Goal: Information Seeking & Learning: Learn about a topic

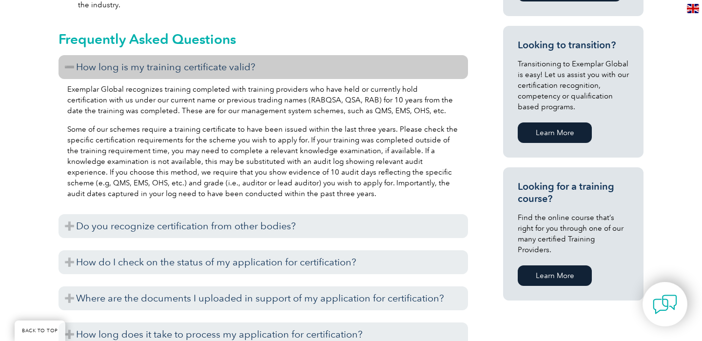
scroll to position [577, 0]
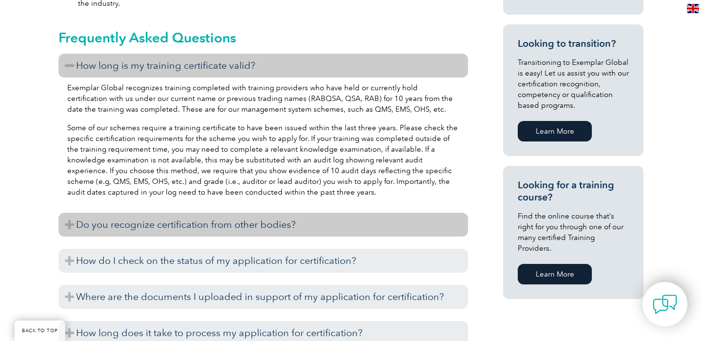
click at [283, 225] on h3 "Do you recognize certification from other bodies?" at bounding box center [264, 225] width 410 height 24
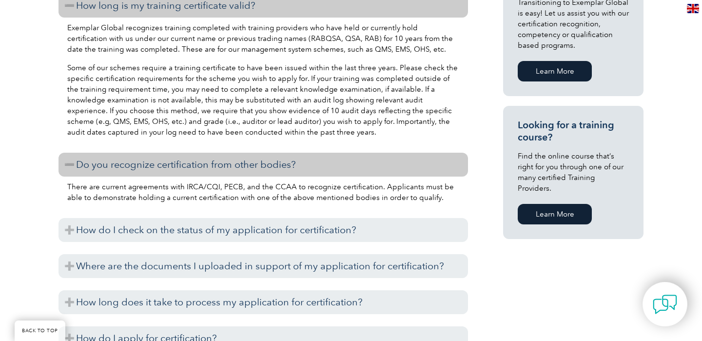
scroll to position [638, 0]
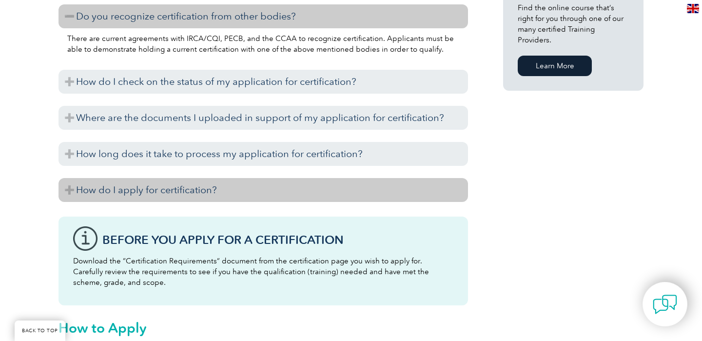
click at [245, 187] on h3 "How do I apply for certification?" at bounding box center [264, 190] width 410 height 24
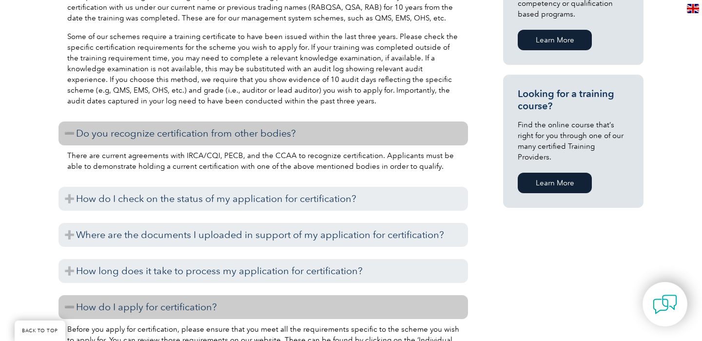
scroll to position [670, 0]
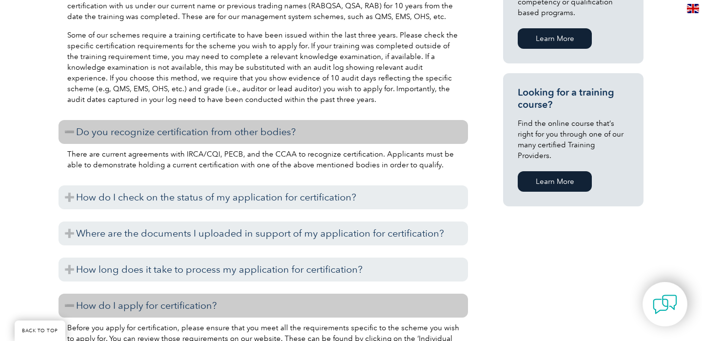
click at [567, 176] on link "Learn More" at bounding box center [555, 181] width 74 height 20
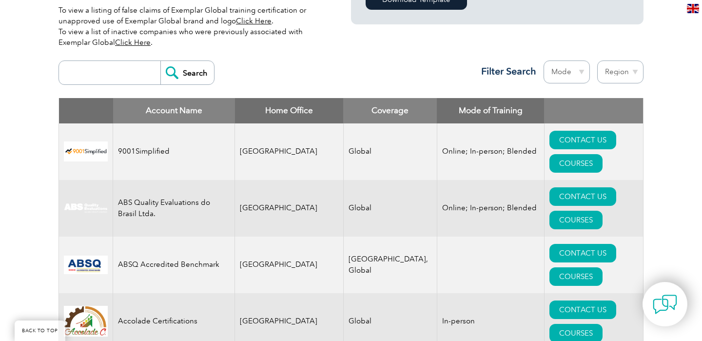
scroll to position [332, 0]
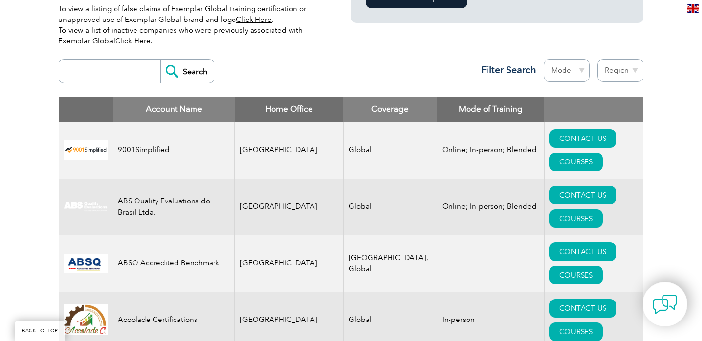
click at [631, 74] on select "Region Australia Bahrain Bangladesh Brazil Canada Colombia Dominican Republic E…" at bounding box center [620, 70] width 46 height 23
select select "Australia"
click at [597, 59] on select "Region Australia Bahrain Bangladesh Brazil Canada Colombia Dominican Republic E…" at bounding box center [620, 70] width 46 height 23
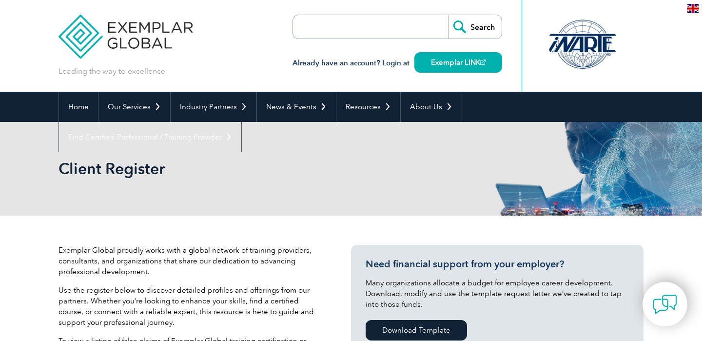
select select "[GEOGRAPHIC_DATA]"
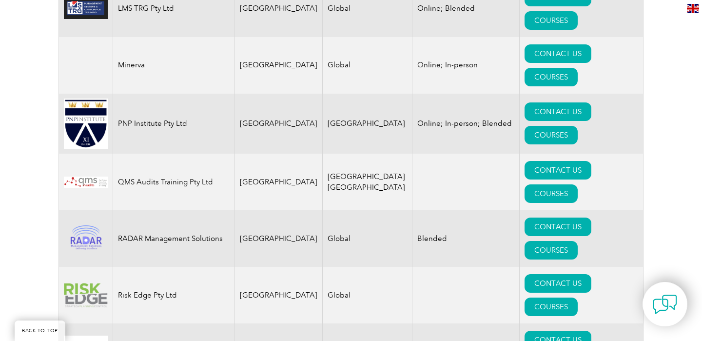
scroll to position [1210, 0]
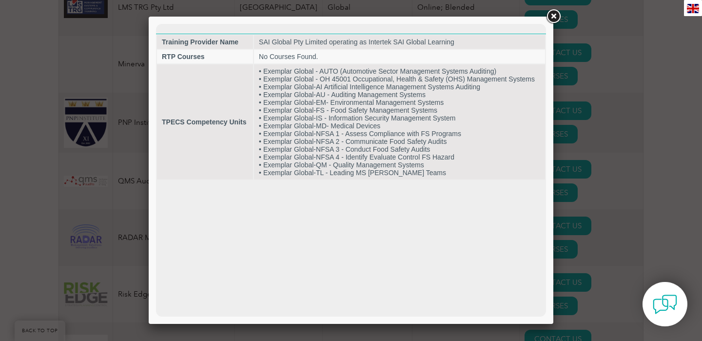
scroll to position [0, 0]
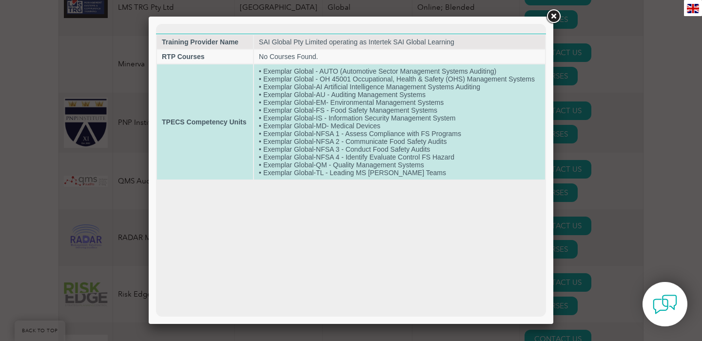
click at [361, 121] on td "• Exemplar Global - AUTO (Automotive Sector Management Systems Auditing) • Exem…" at bounding box center [399, 121] width 291 height 115
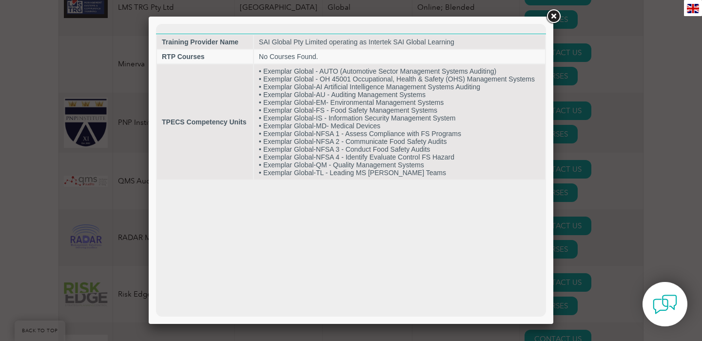
click at [552, 19] on link at bounding box center [554, 17] width 18 height 18
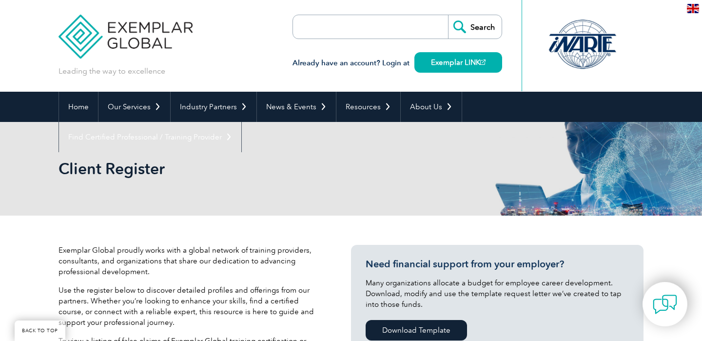
select select "Australia"
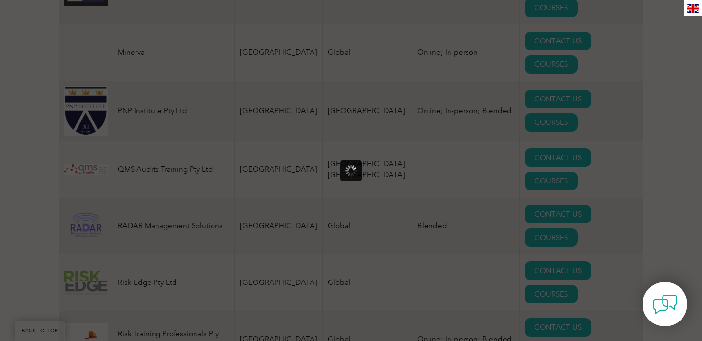
scroll to position [0, 0]
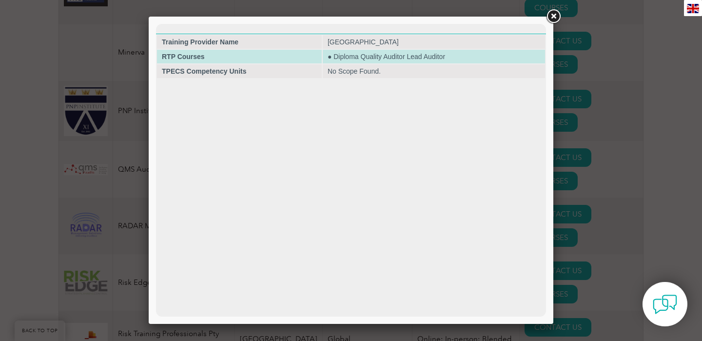
click at [398, 57] on td "● Diploma Quality Auditor Lead Auditor" at bounding box center [434, 57] width 222 height 14
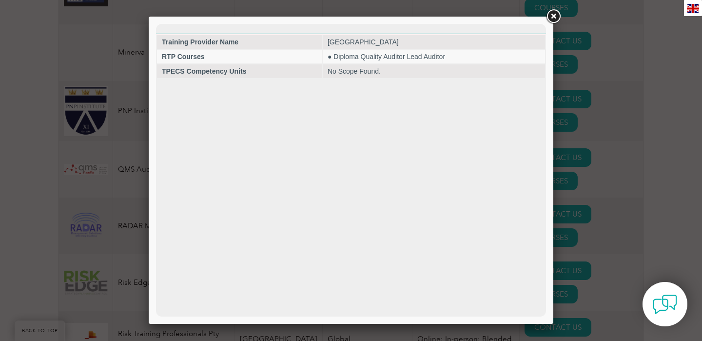
click at [551, 20] on link at bounding box center [554, 17] width 18 height 18
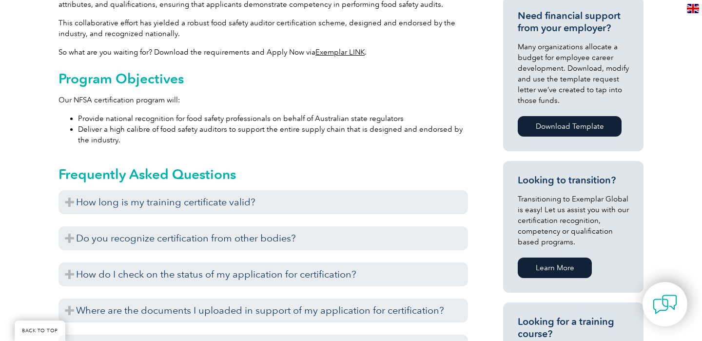
scroll to position [466, 0]
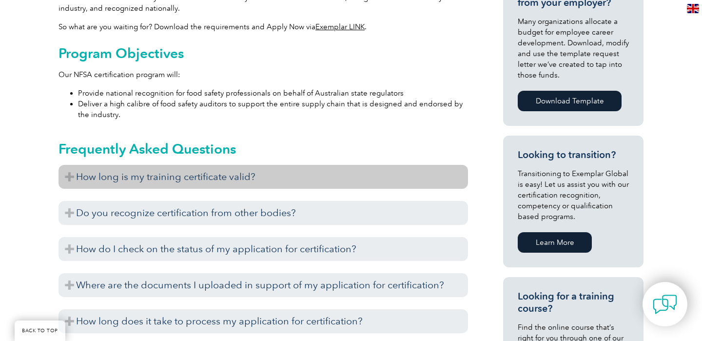
click at [293, 173] on h3 "How long is my training certificate valid?" at bounding box center [264, 177] width 410 height 24
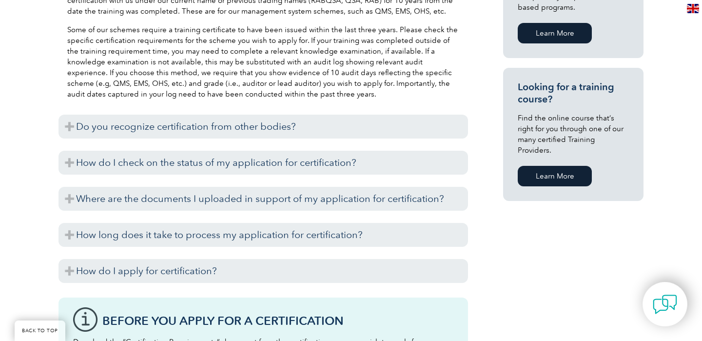
scroll to position [722, 0]
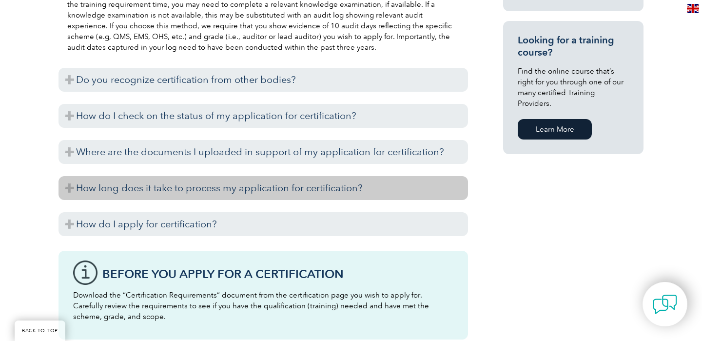
click at [327, 185] on h3 "How long does it take to process my application for certification?" at bounding box center [264, 188] width 410 height 24
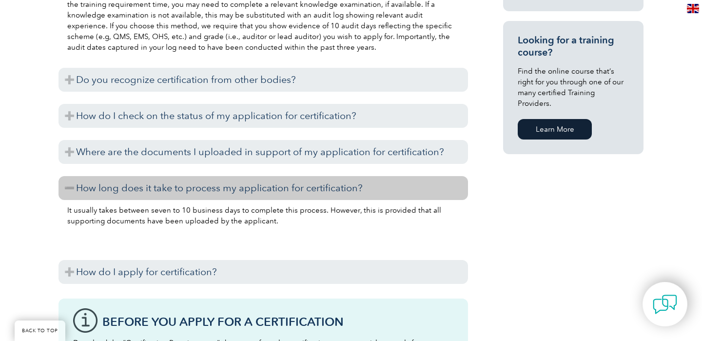
scroll to position [756, 0]
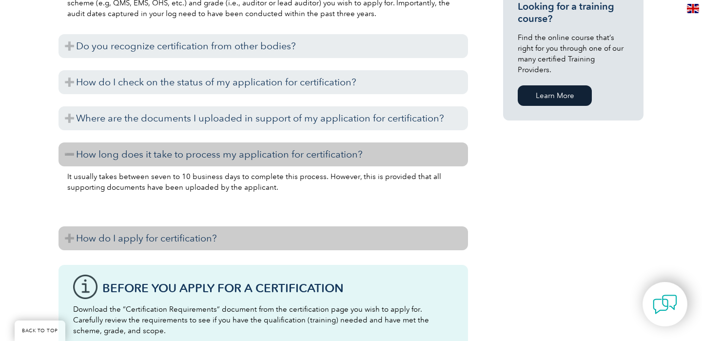
click at [275, 235] on h3 "How do I apply for certification?" at bounding box center [264, 238] width 410 height 24
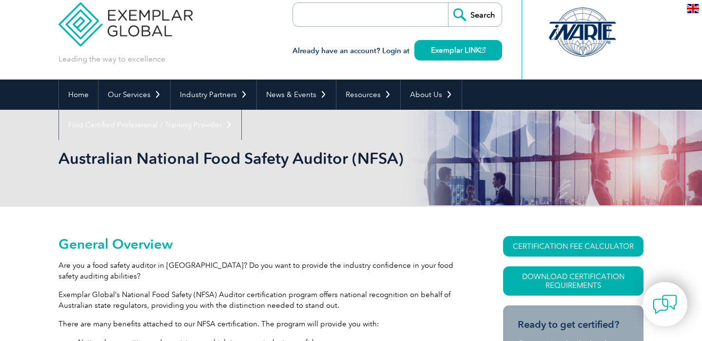
scroll to position [0, 0]
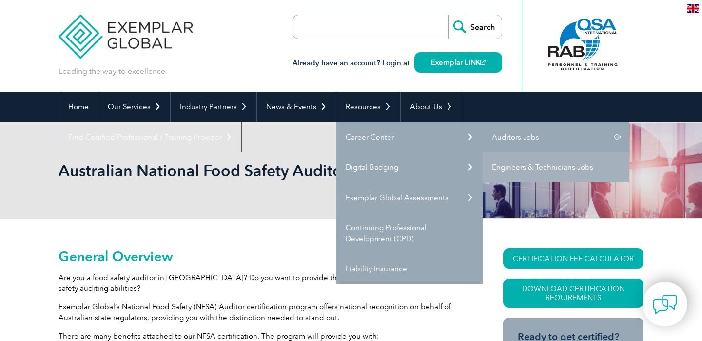
click at [537, 134] on link "Auditors Jobs" at bounding box center [556, 137] width 146 height 30
